Goal: Communication & Community: Share content

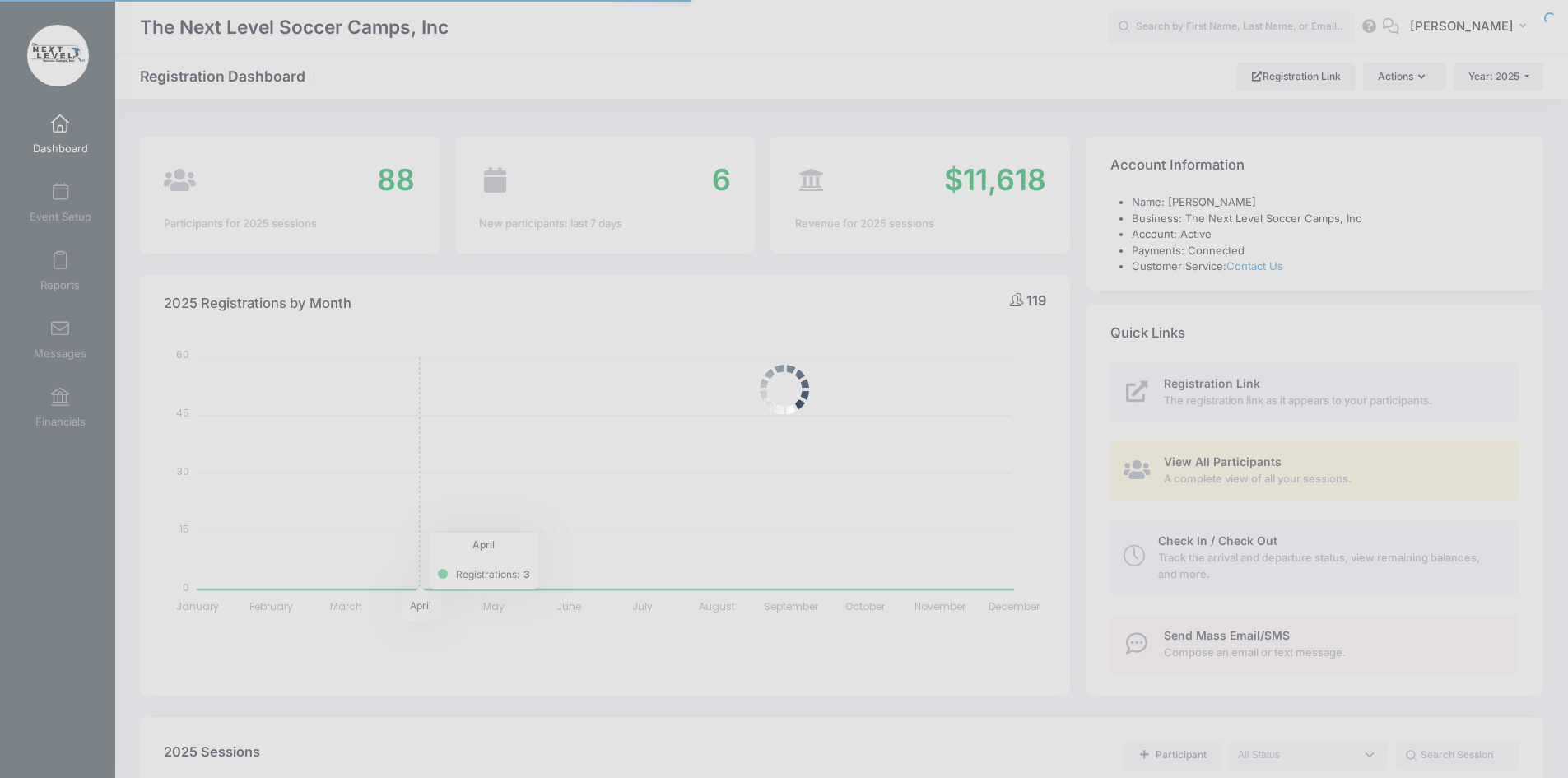
select select
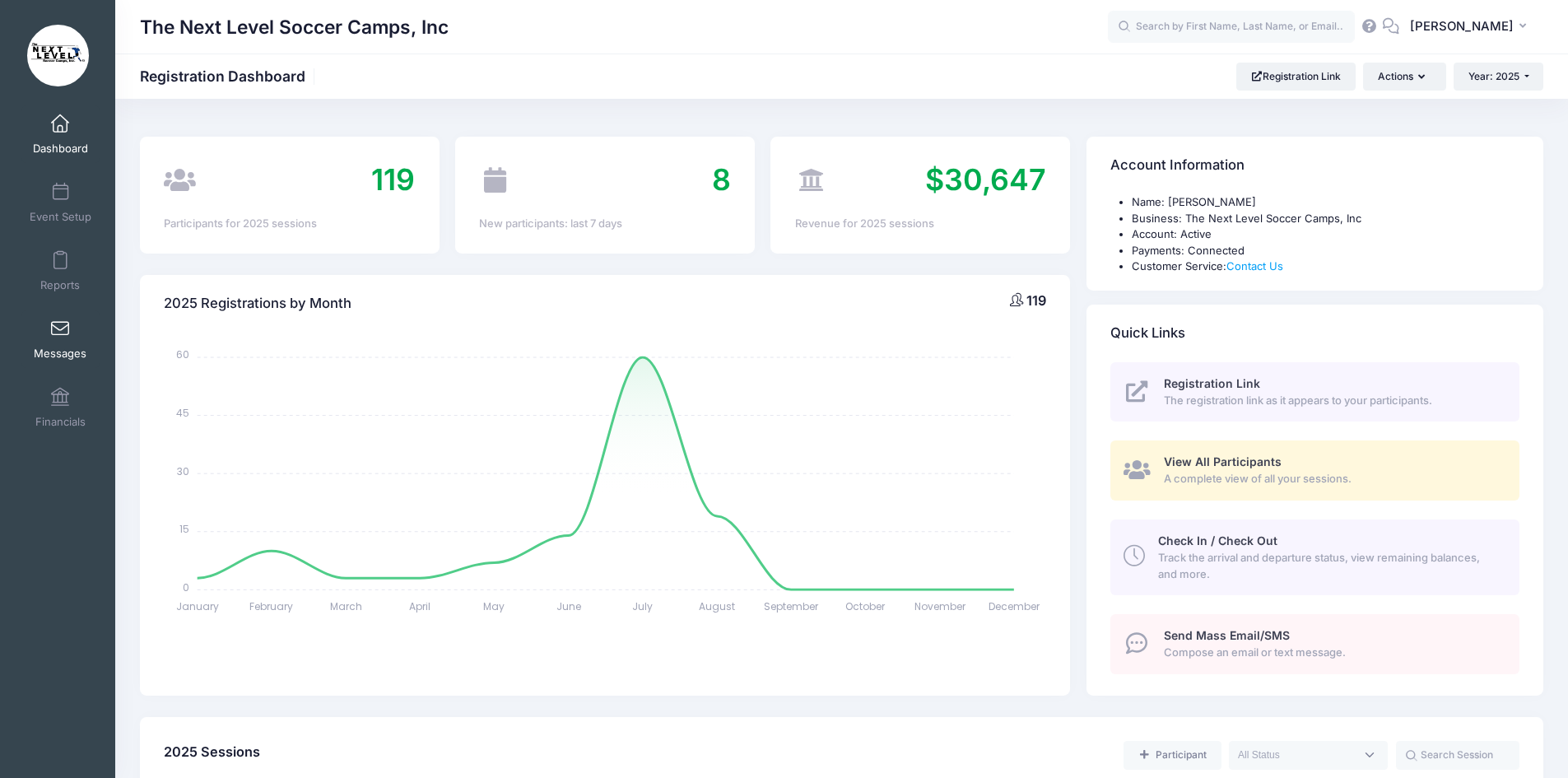
click at [60, 331] on span at bounding box center [60, 330] width 0 height 19
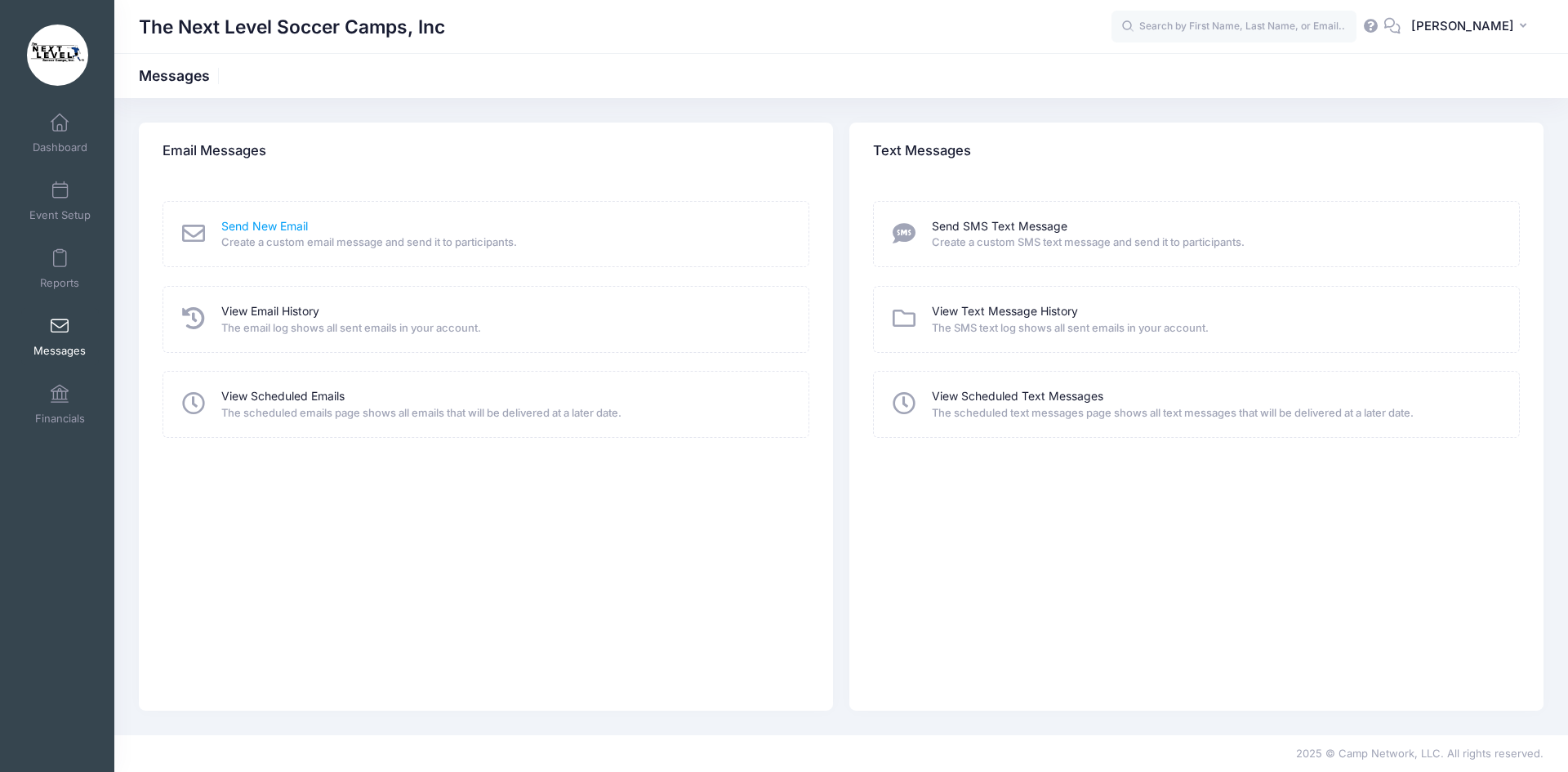
click at [245, 222] on link "Send New Email" at bounding box center [265, 226] width 87 height 18
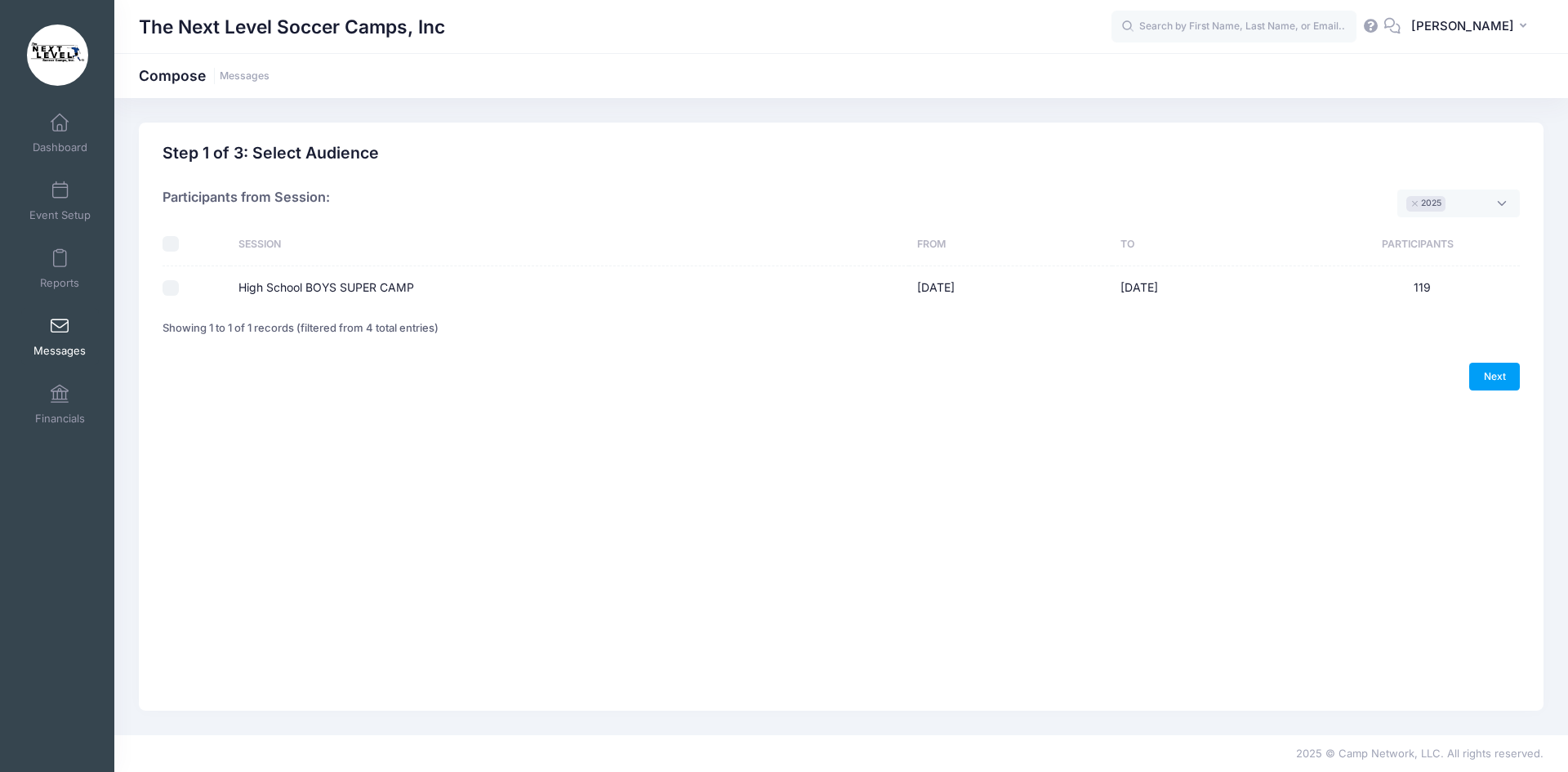
click at [170, 290] on input "High School BOYS SUPER CAMP" at bounding box center [171, 289] width 17 height 17
checkbox input "true"
click at [1505, 371] on link "Next" at bounding box center [1495, 376] width 51 height 28
select select "50"
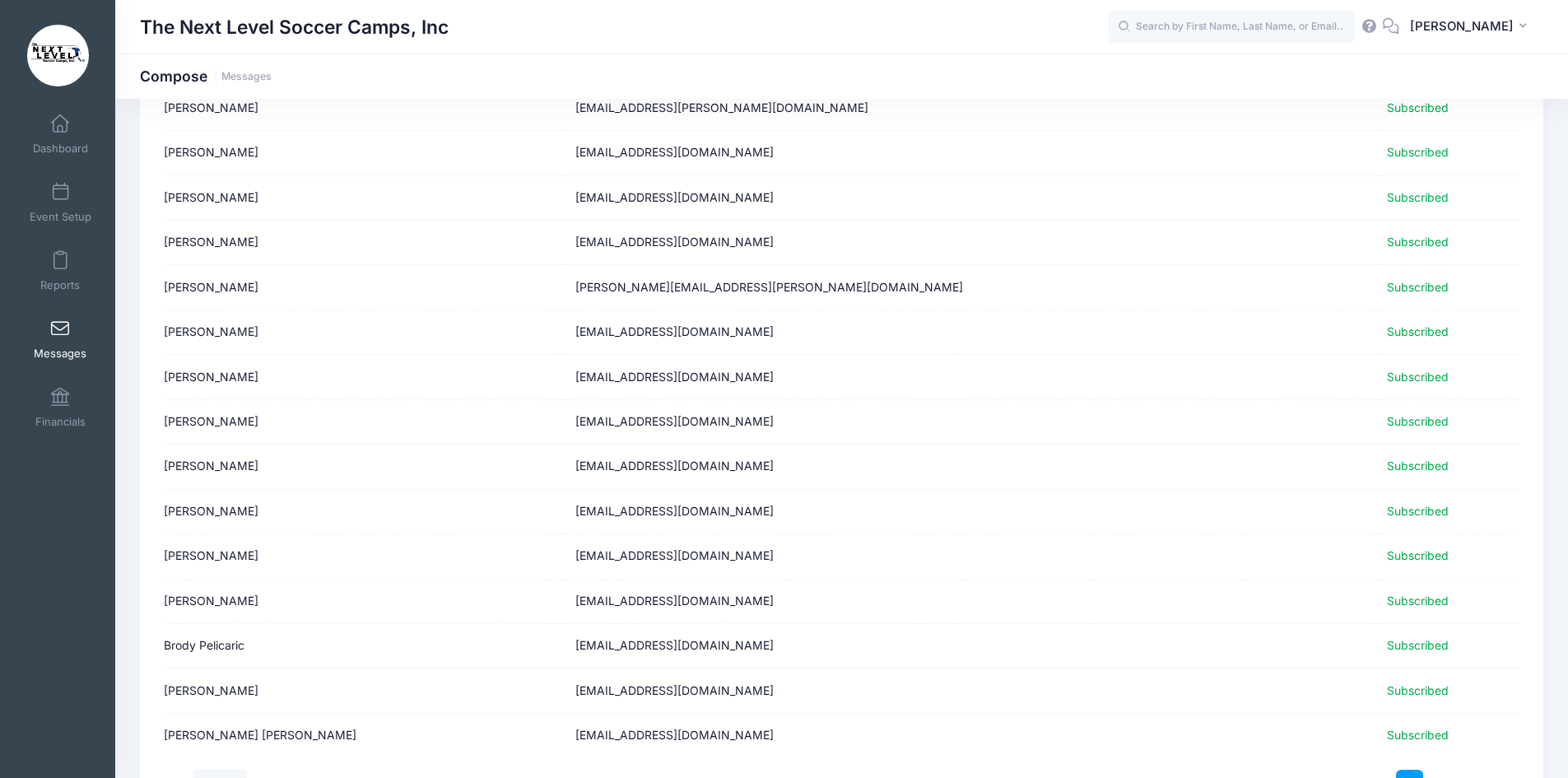
scroll to position [1887, 0]
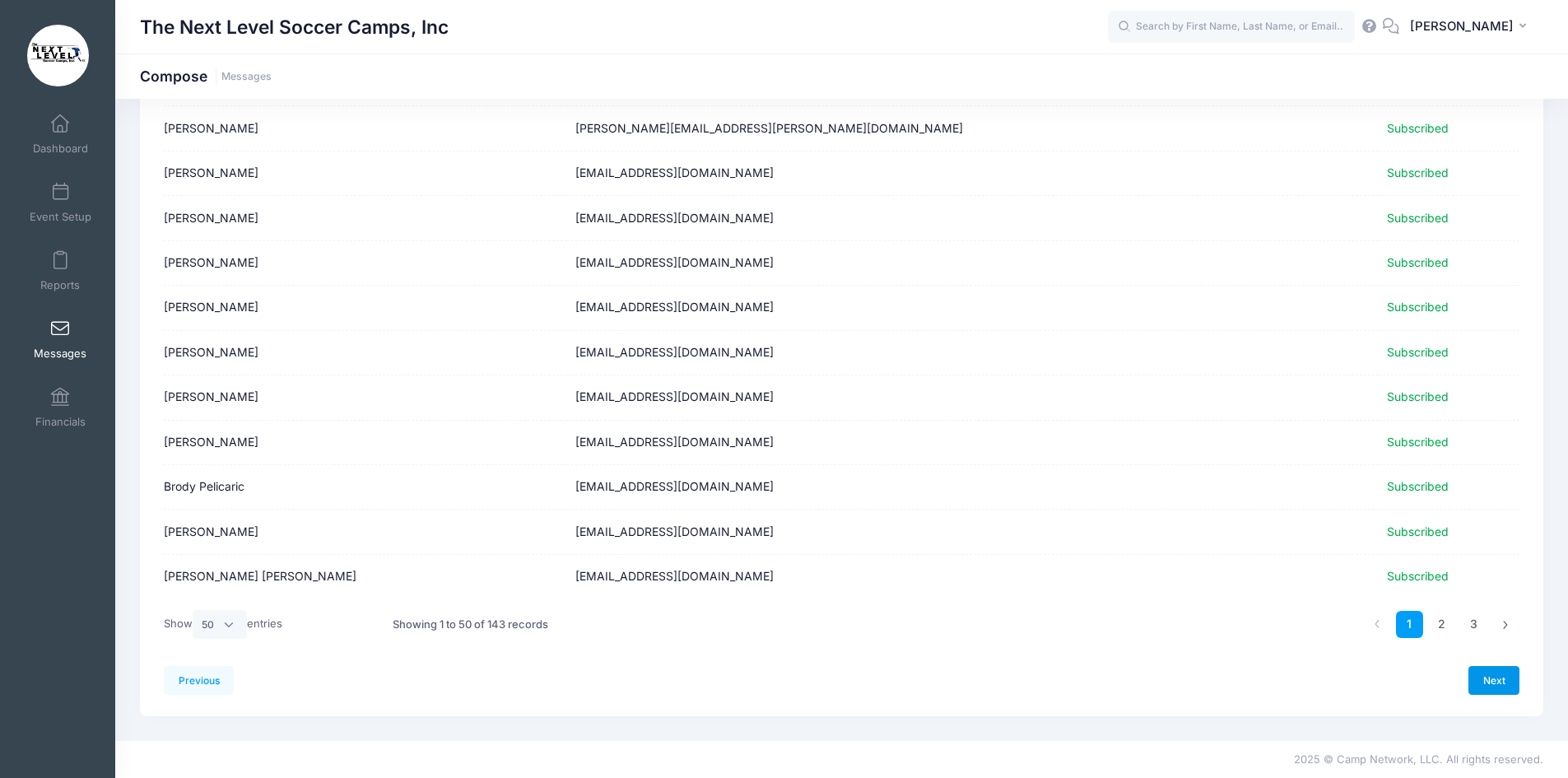
click at [1495, 680] on link "Next" at bounding box center [1493, 680] width 51 height 28
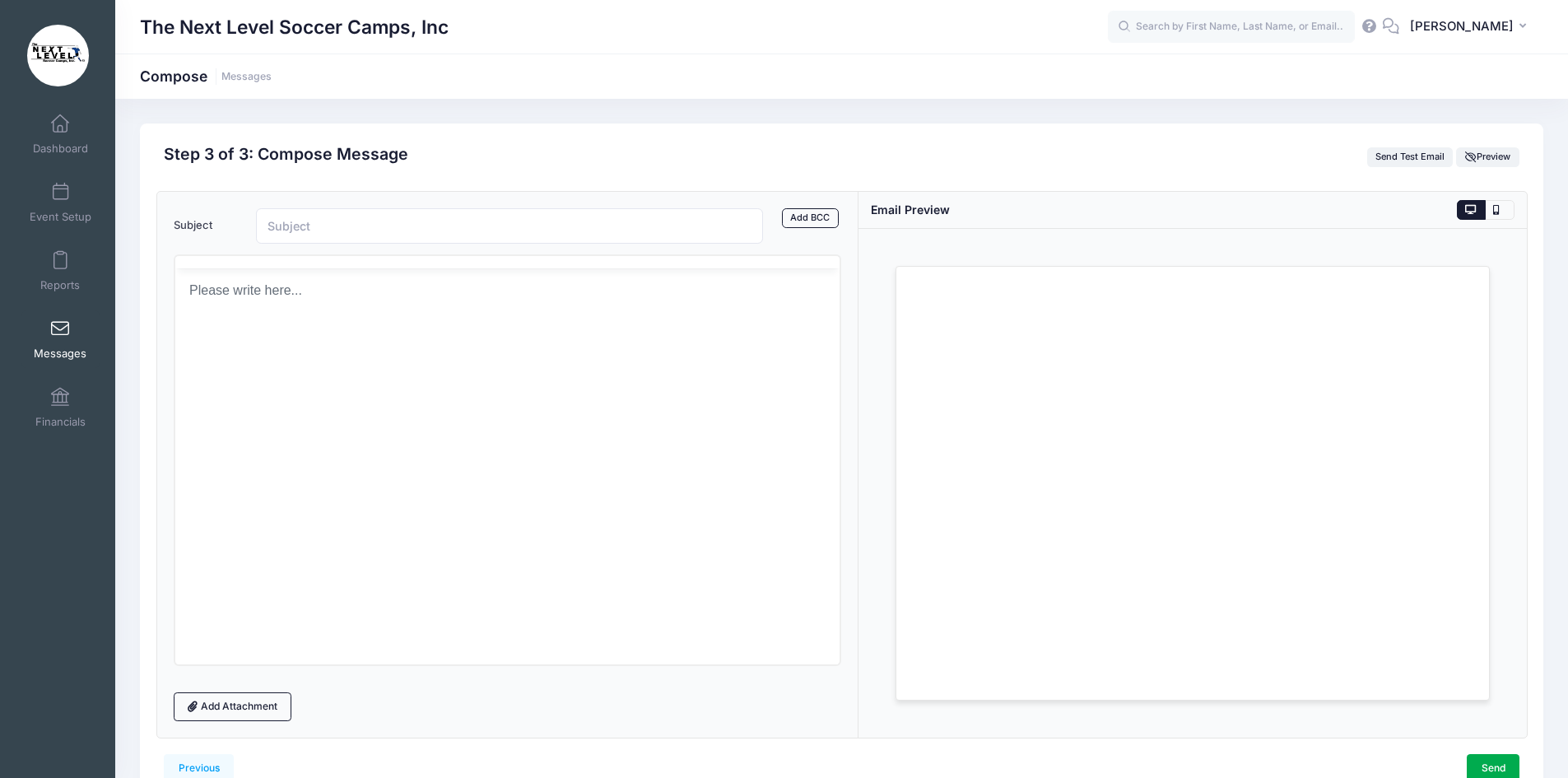
scroll to position [0, 0]
click at [350, 229] on input "Subject" at bounding box center [509, 226] width 508 height 35
type input "Camp Tuesday 8/12"
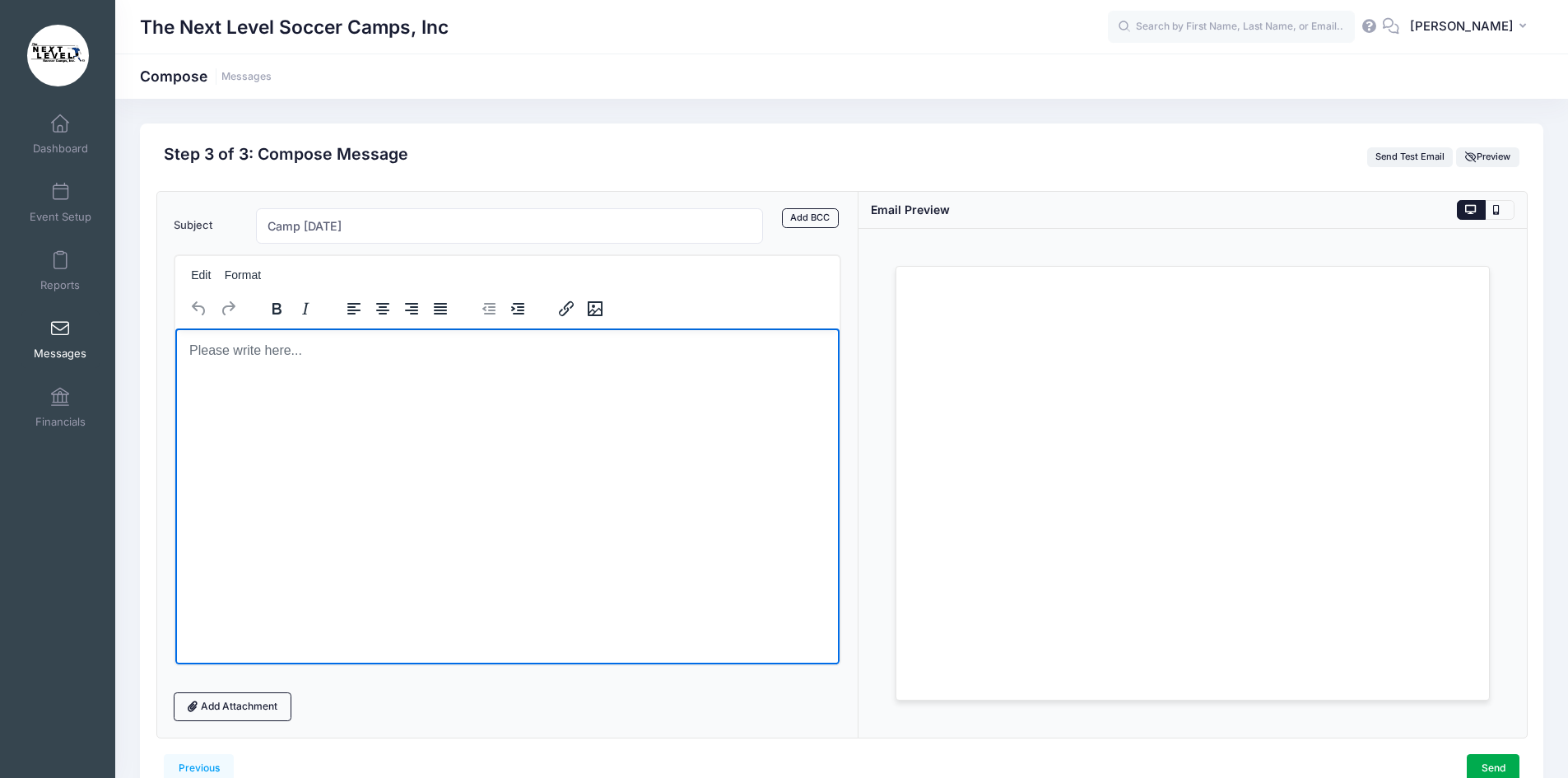
click at [236, 355] on body "Rich Text Area. Press ALT-0 for help." at bounding box center [507, 350] width 639 height 19
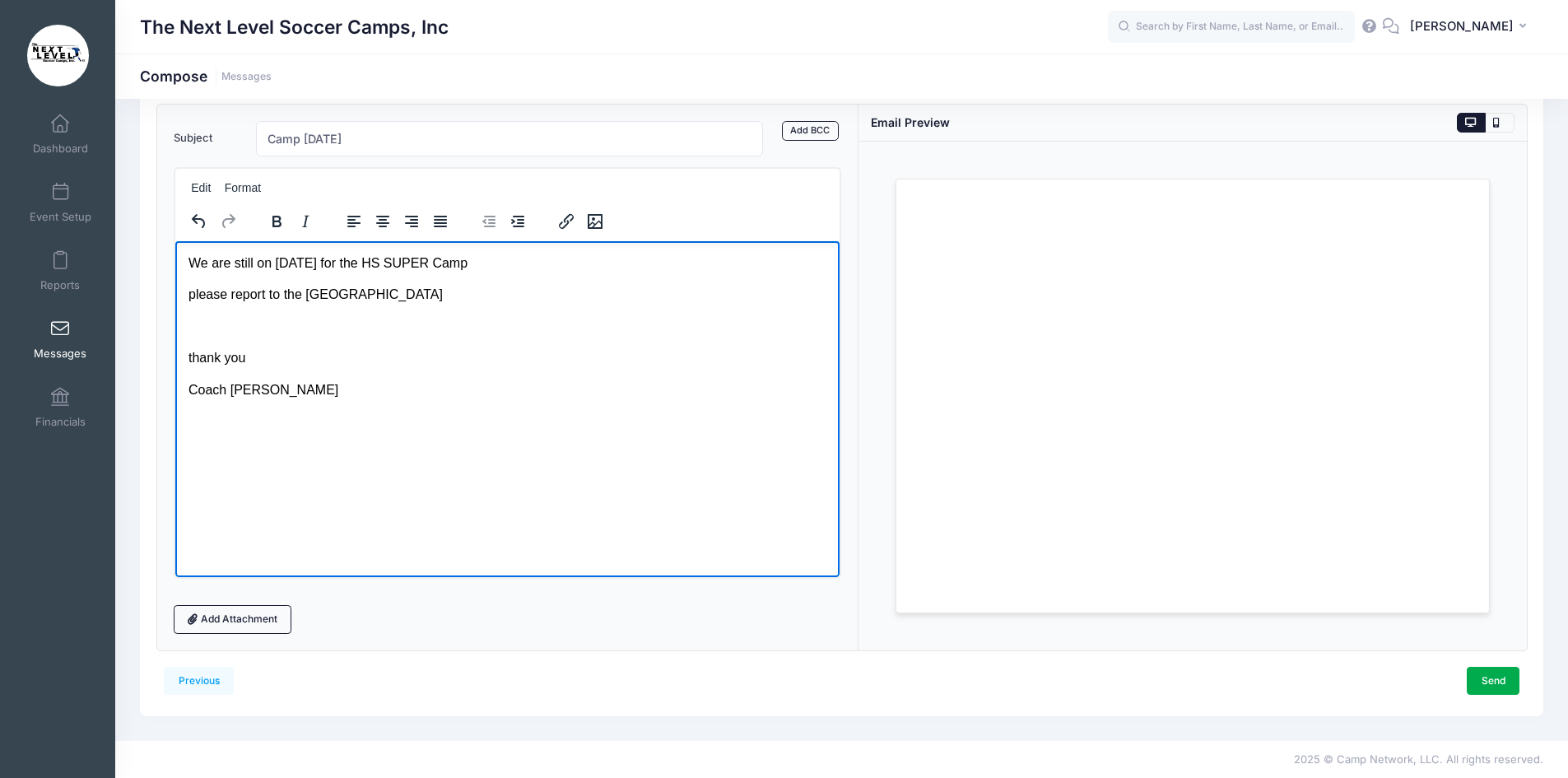
scroll to position [88, 0]
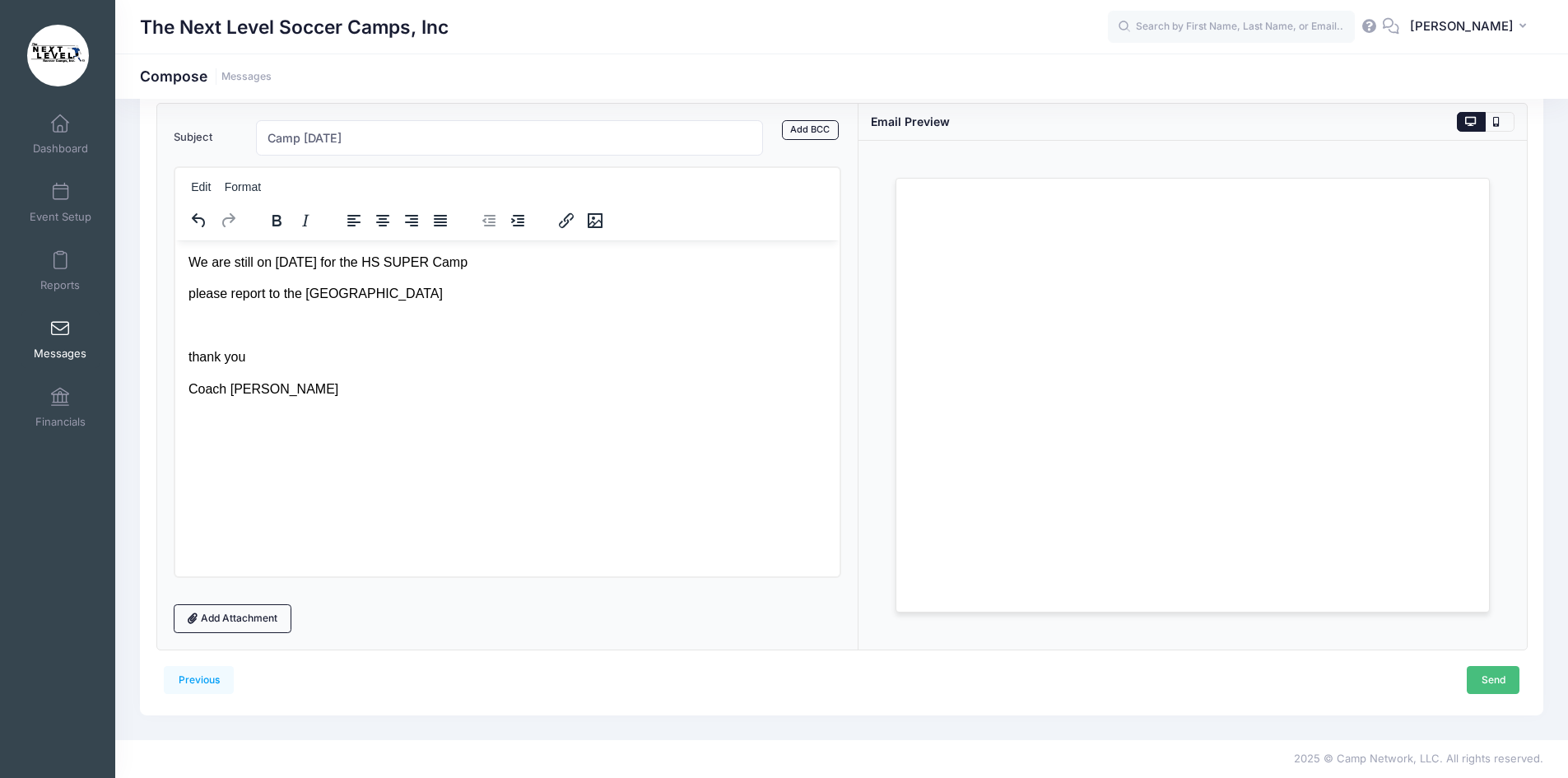
click at [1483, 675] on link "Send" at bounding box center [1492, 680] width 53 height 28
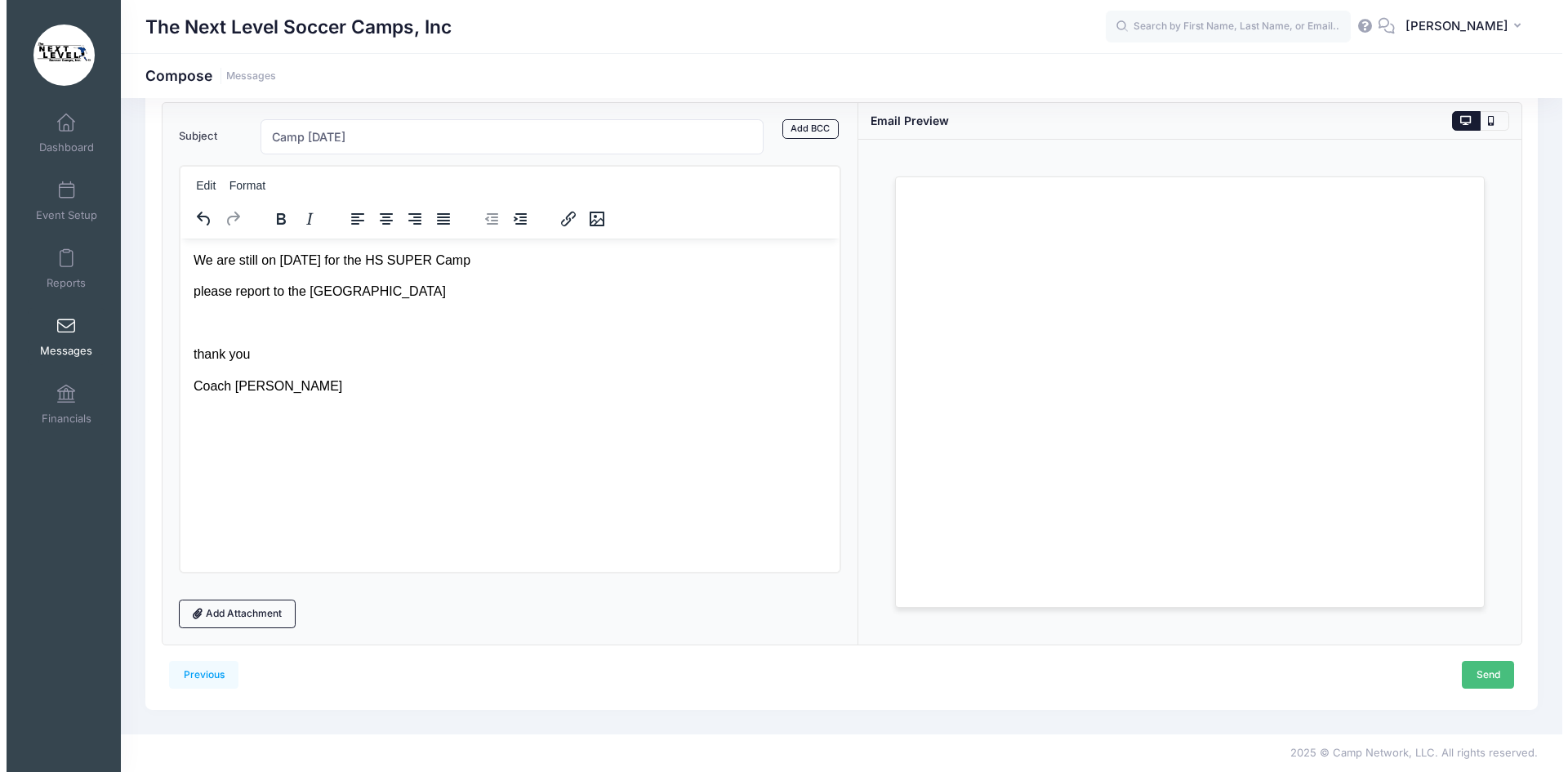
scroll to position [0, 0]
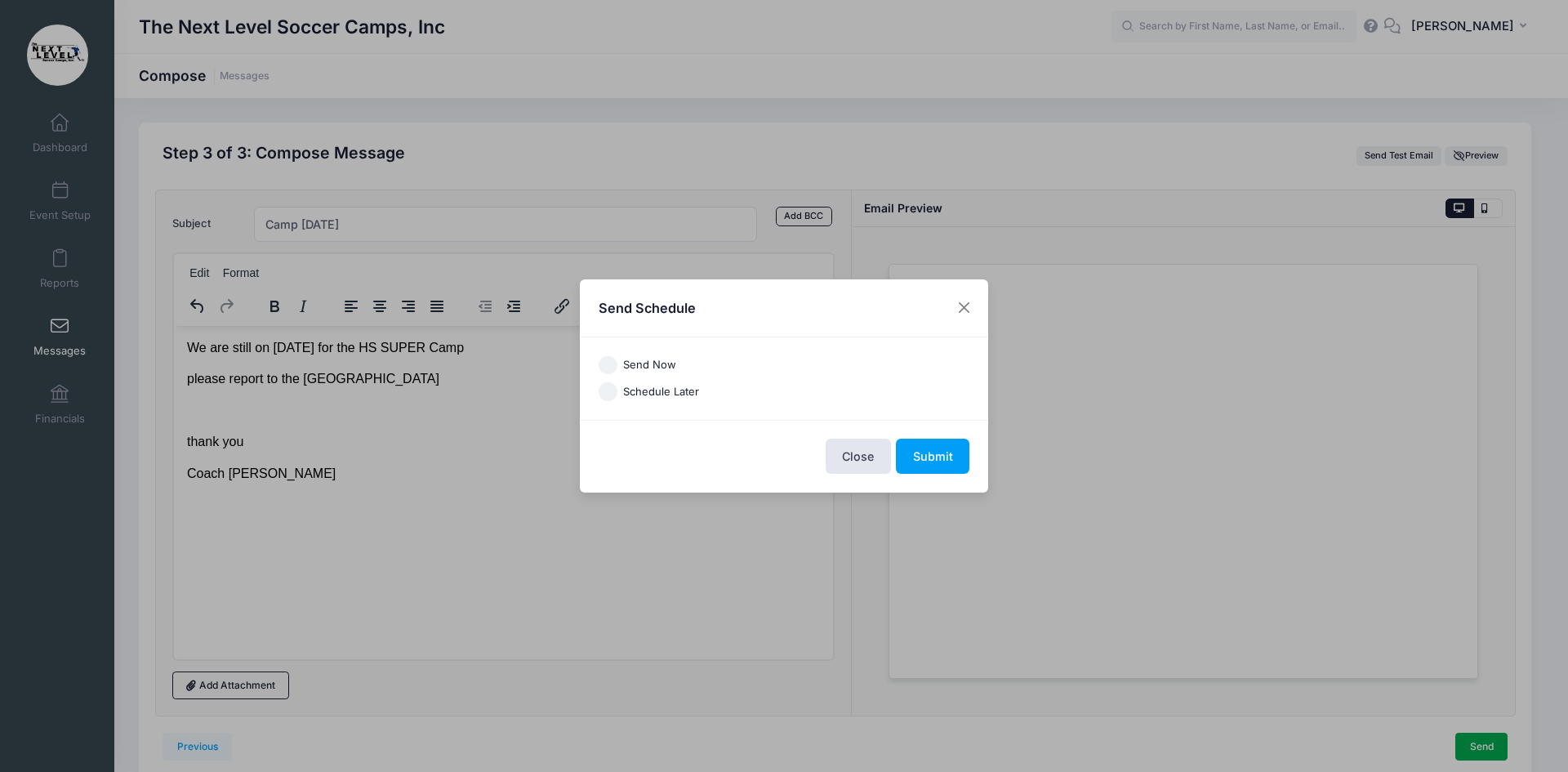
click at [608, 365] on input "Send Now" at bounding box center [608, 366] width 19 height 19
radio input "true"
click at [925, 457] on button "Submit" at bounding box center [933, 457] width 73 height 35
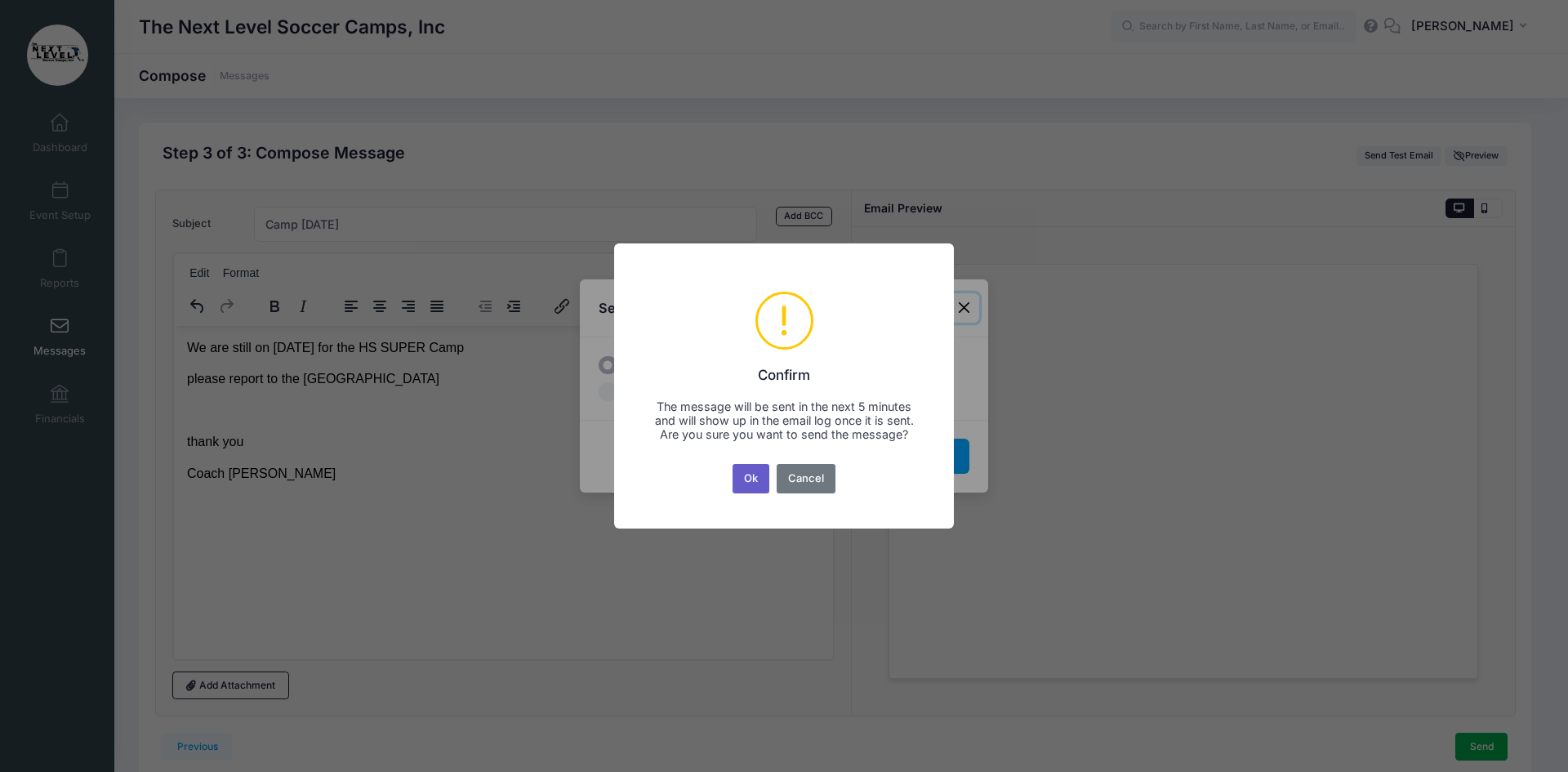
click at [748, 482] on button "Ok" at bounding box center [751, 478] width 38 height 29
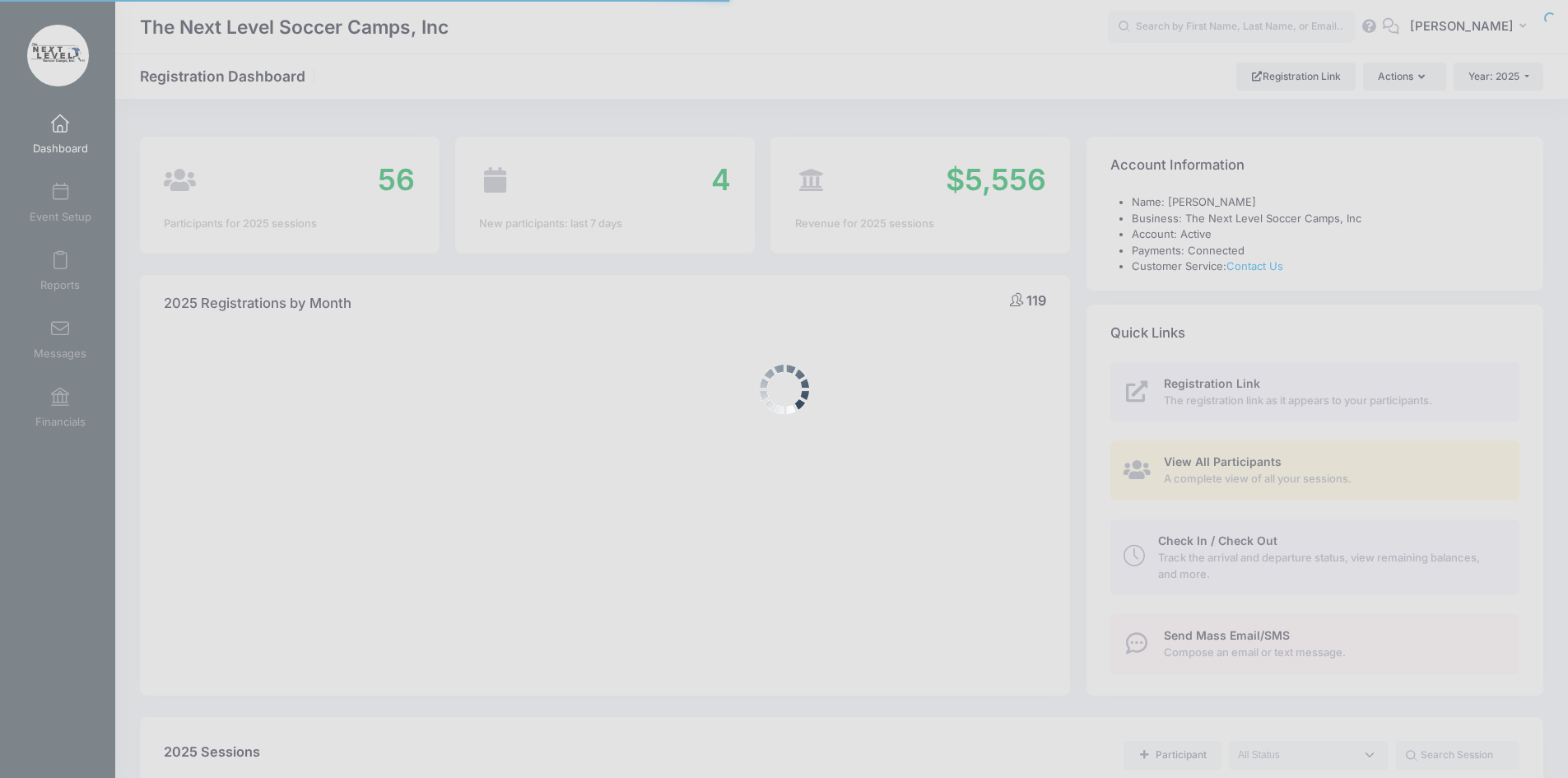
select select
